Goal: Ask a question

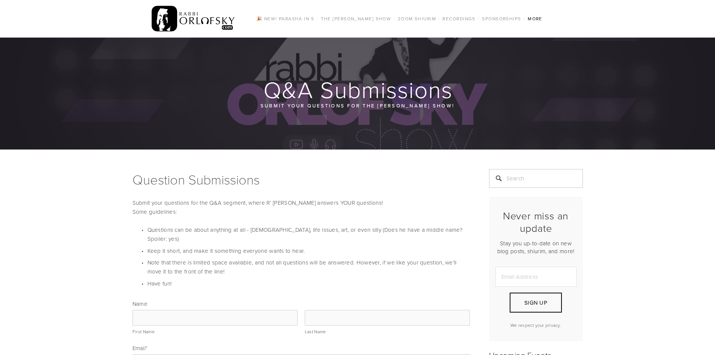
scroll to position [38, 0]
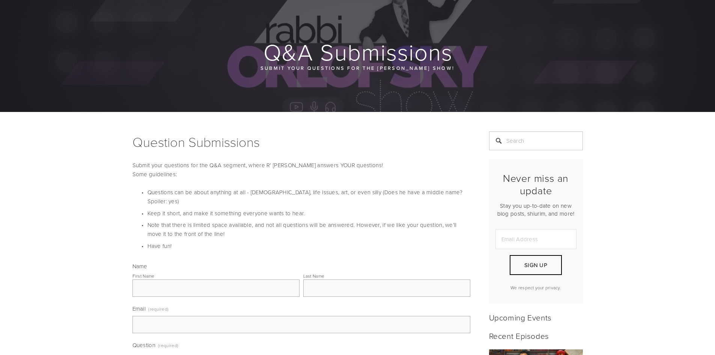
click at [208, 271] on div "First Name" at bounding box center [215, 283] width 167 height 25
click at [209, 283] on input "First Name" at bounding box center [215, 287] width 167 height 17
type input "Shtumpa"
click at [310, 282] on input "Last Name" at bounding box center [386, 287] width 167 height 17
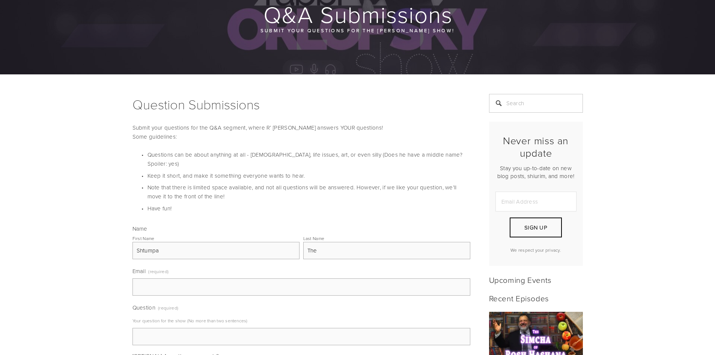
type input "The"
click at [176, 292] on div "Name First Name [PERSON_NAME] Last Name The Email (required) Question (required…" at bounding box center [301, 324] width 338 height 201
click at [181, 278] on input "Email (required)" at bounding box center [301, 286] width 338 height 17
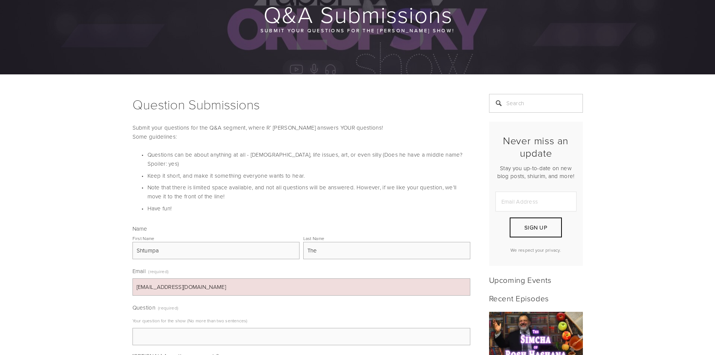
scroll to position [113, 0]
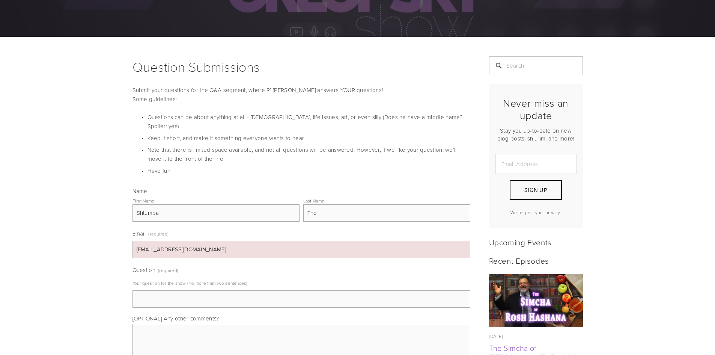
type input "[EMAIL_ADDRESS][DOMAIN_NAME]"
click at [195, 290] on input "Question (required)" at bounding box center [301, 298] width 338 height 17
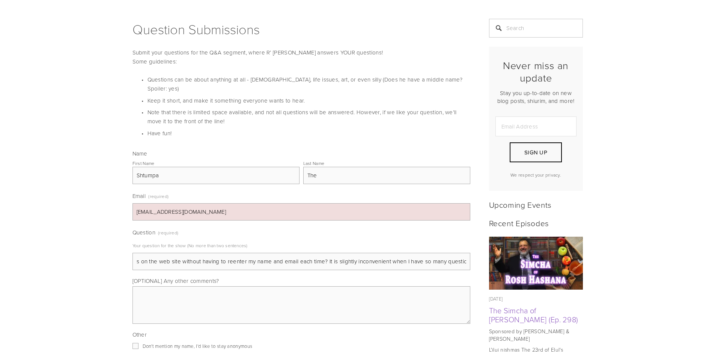
scroll to position [188, 0]
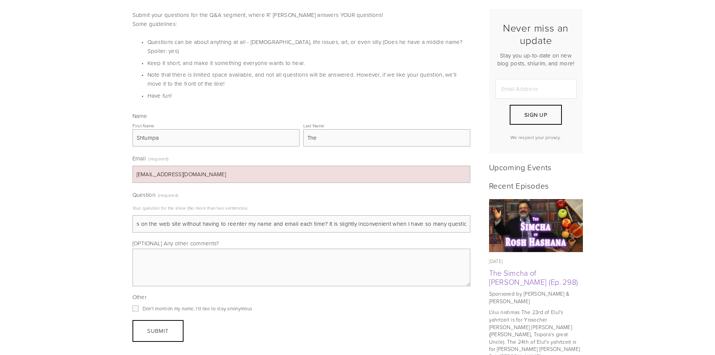
type input "Can [PERSON_NAME] set up a way to ask multiple questions on the web site withou…"
click at [185, 270] on textarea "[OPTIONAL] Any other comments?" at bounding box center [301, 267] width 338 height 38
type textarea "No. Thank you! Pastrami."
click at [173, 324] on button "Submit Submit" at bounding box center [157, 331] width 51 height 22
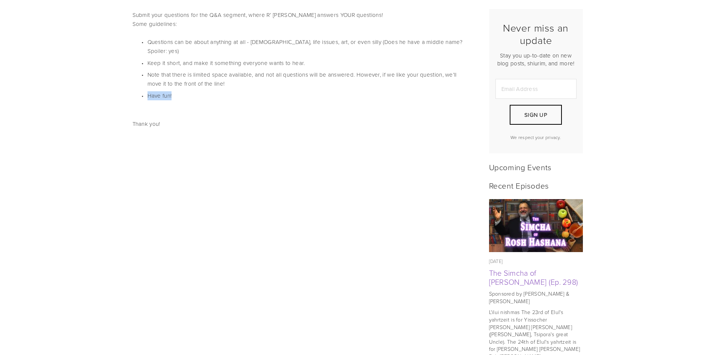
drag, startPoint x: 214, startPoint y: 97, endPoint x: 214, endPoint y: 78, distance: 18.8
click at [214, 78] on div "Question Submissions Submit your questions for the Q&A segment, where R’ [PERSO…" at bounding box center [301, 44] width 350 height 126
click at [207, 125] on div "Thank you!" at bounding box center [301, 226] width 338 height 229
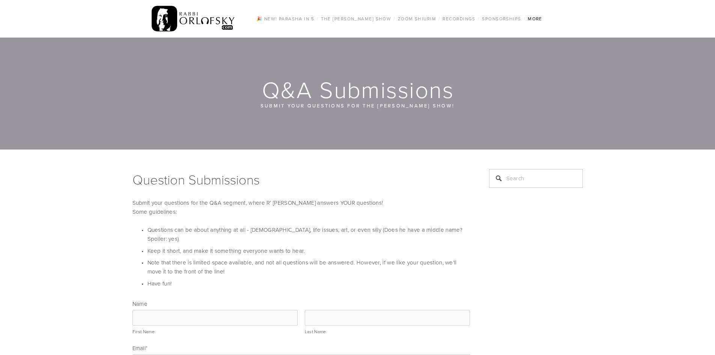
scroll to position [187, 0]
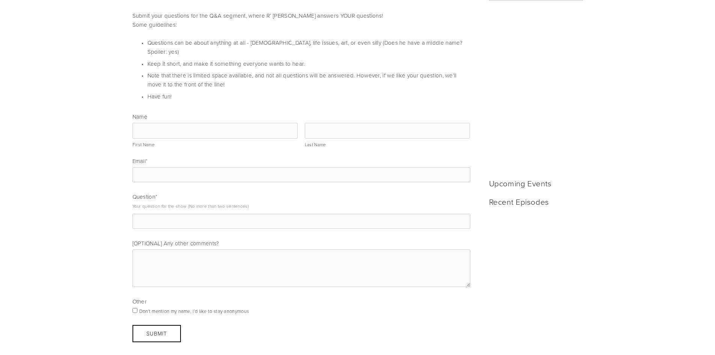
click at [175, 222] on div "Name First Name Last Name Email * *" at bounding box center [301, 219] width 338 height 212
click at [176, 215] on input "Question *" at bounding box center [301, 220] width 338 height 15
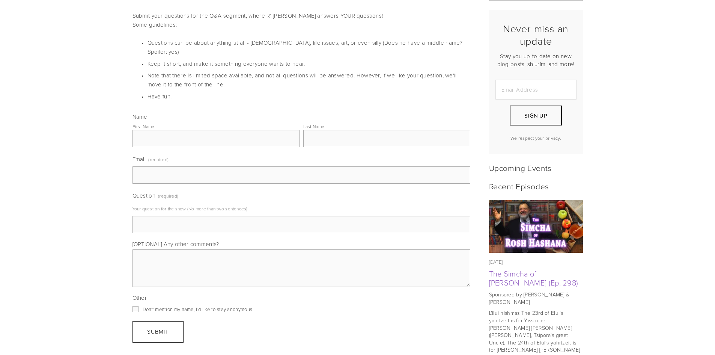
click at [193, 220] on input "Question (required)" at bounding box center [301, 224] width 338 height 17
type input "What is the answer to this question? Does [PERSON_NAME] sing echad mi"
